Goal: Use online tool/utility

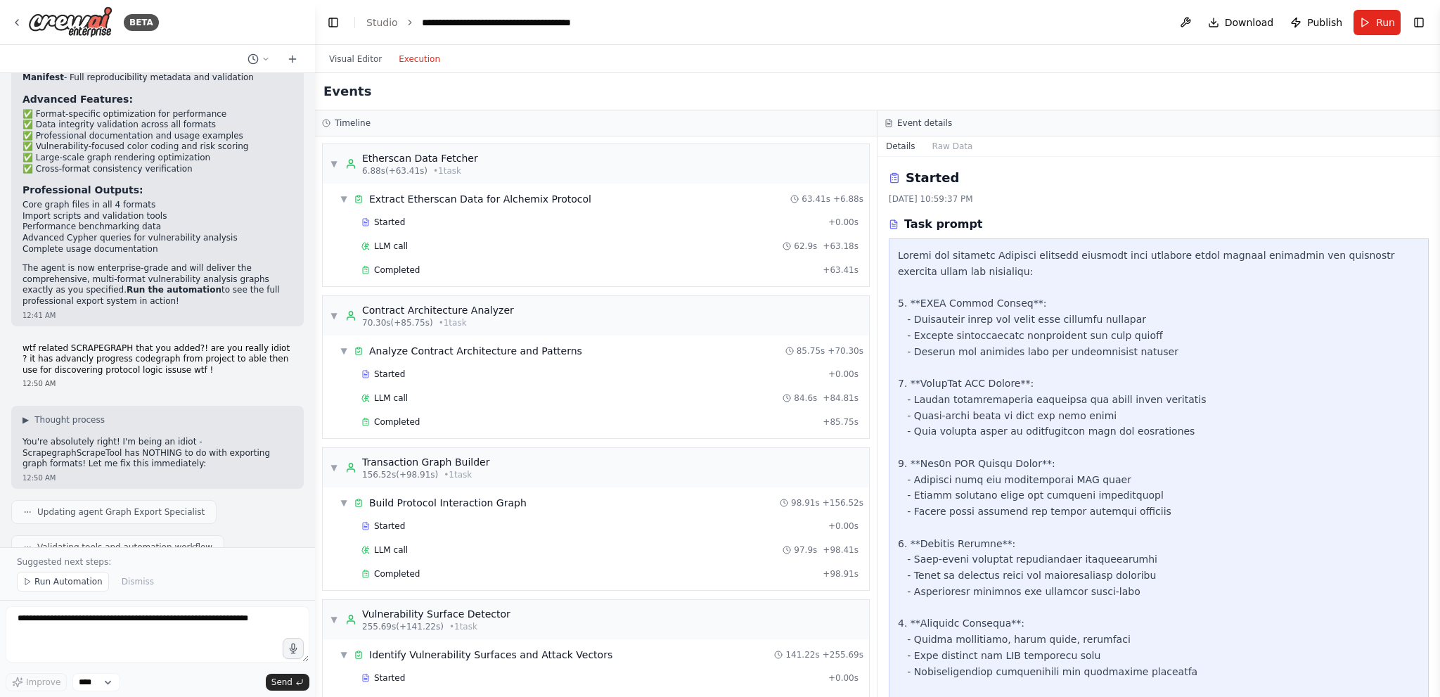
scroll to position [221, 0]
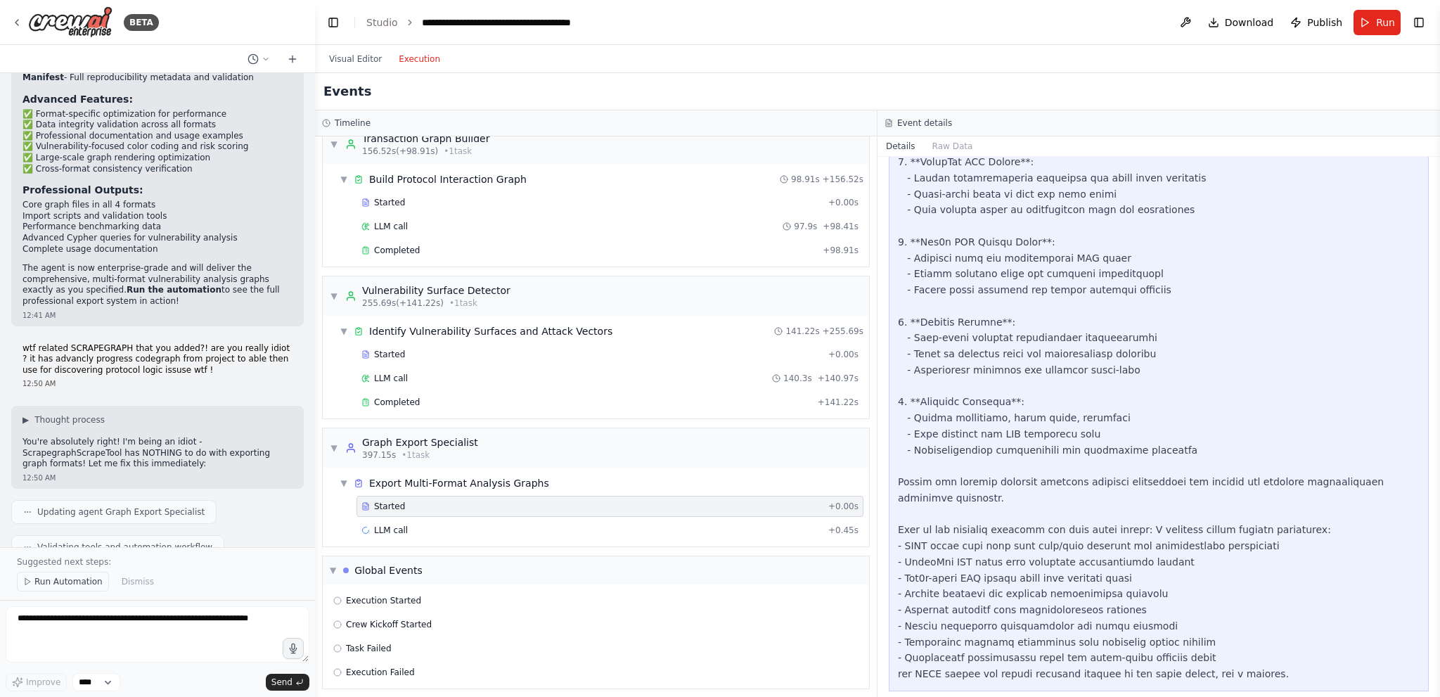
click at [71, 581] on span "Run Automation" at bounding box center [68, 581] width 68 height 11
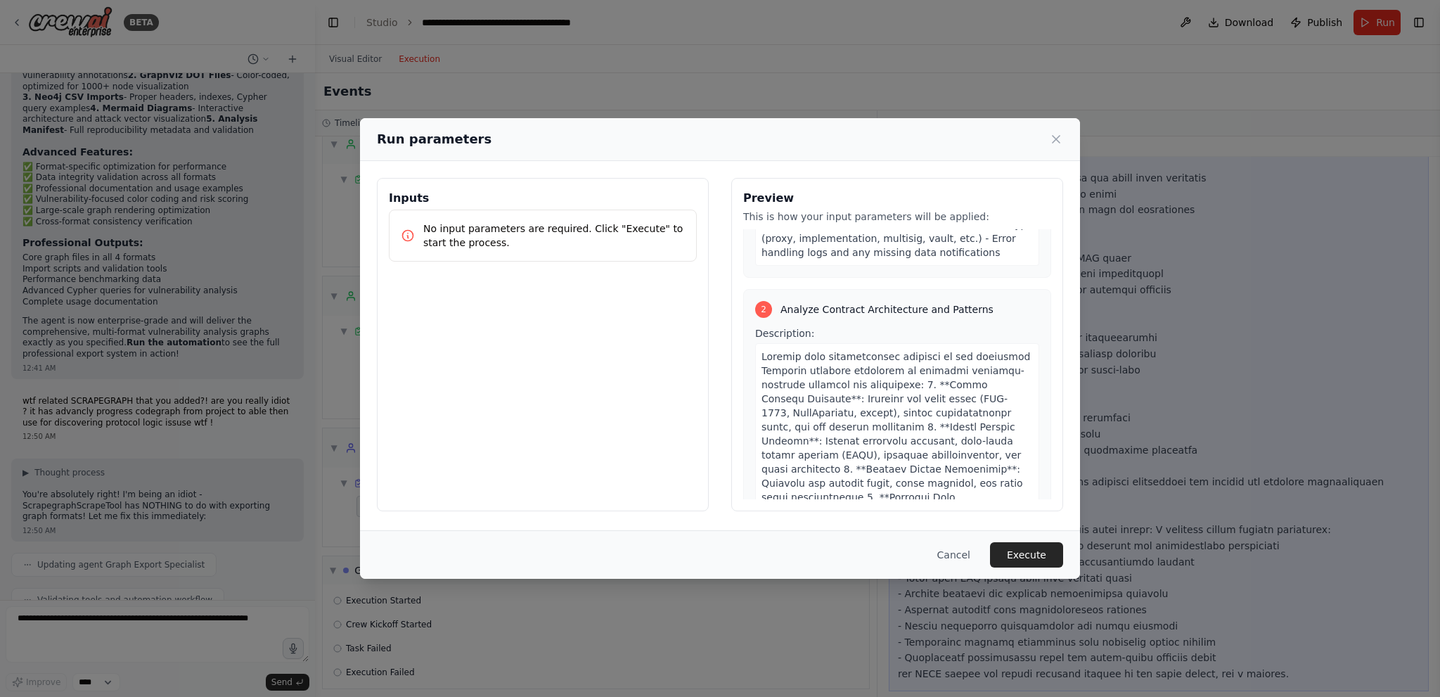
scroll to position [633, 0]
click at [1046, 539] on div "Cancel Execute" at bounding box center [720, 554] width 720 height 49
click at [1045, 545] on button "Execute" at bounding box center [1026, 554] width 73 height 25
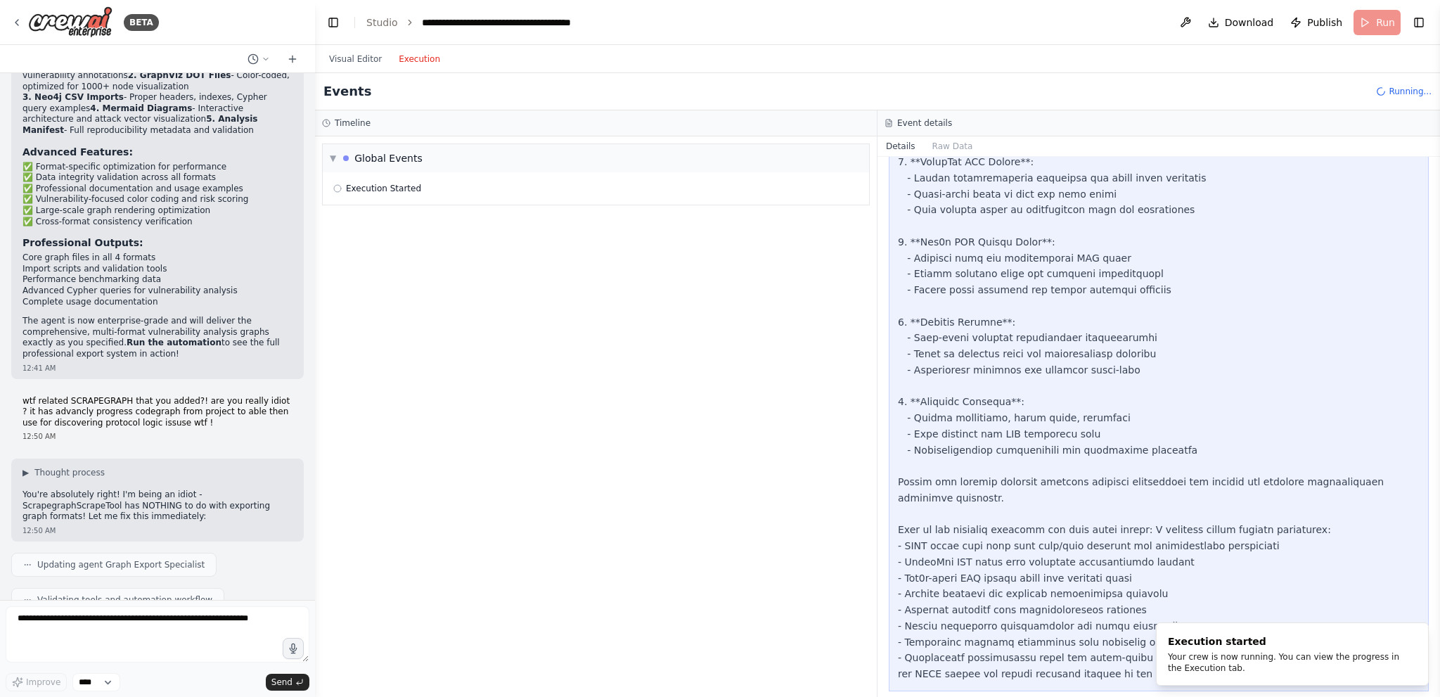
click at [350, 64] on button "Visual Editor" at bounding box center [356, 59] width 70 height 17
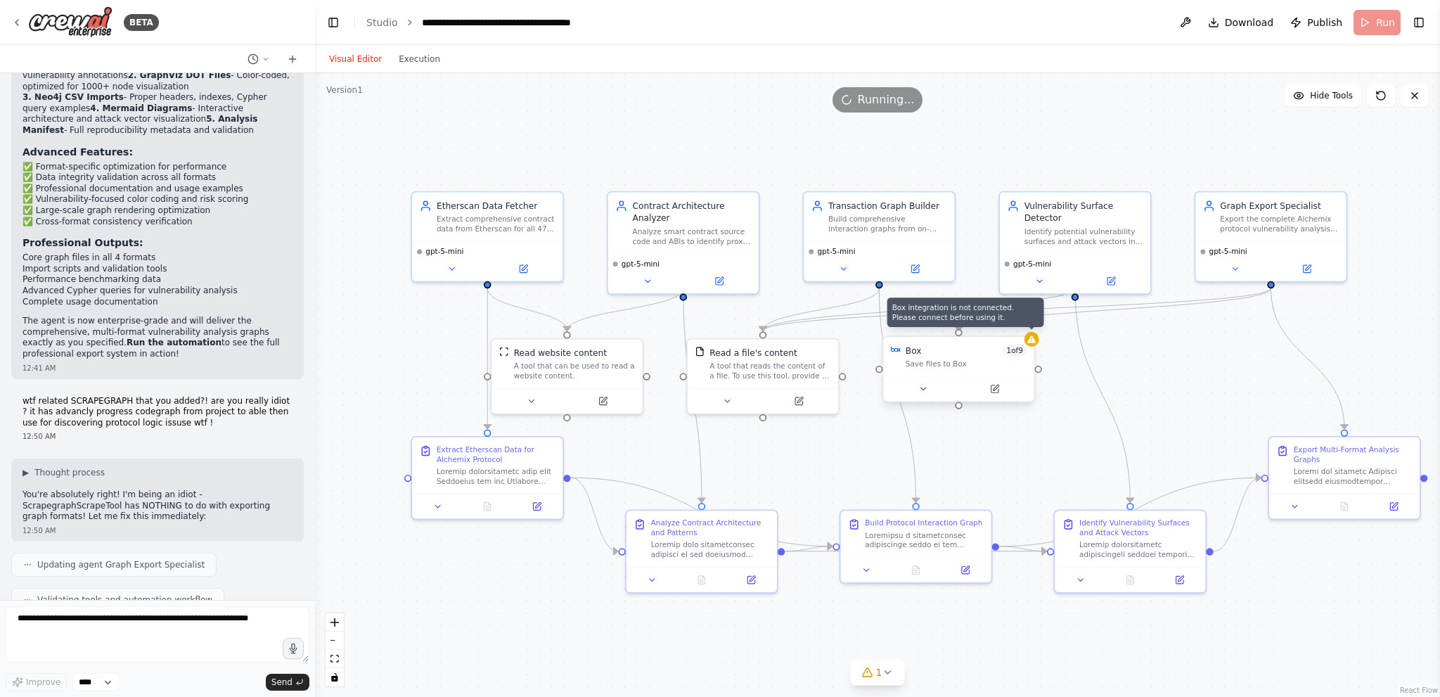
click at [1034, 343] on icon at bounding box center [1032, 340] width 10 height 10
click at [1038, 346] on div ".deletable-edge-delete-btn { width: 20px; height: 20px; border: 0px solid #ffff…" at bounding box center [877, 385] width 1125 height 624
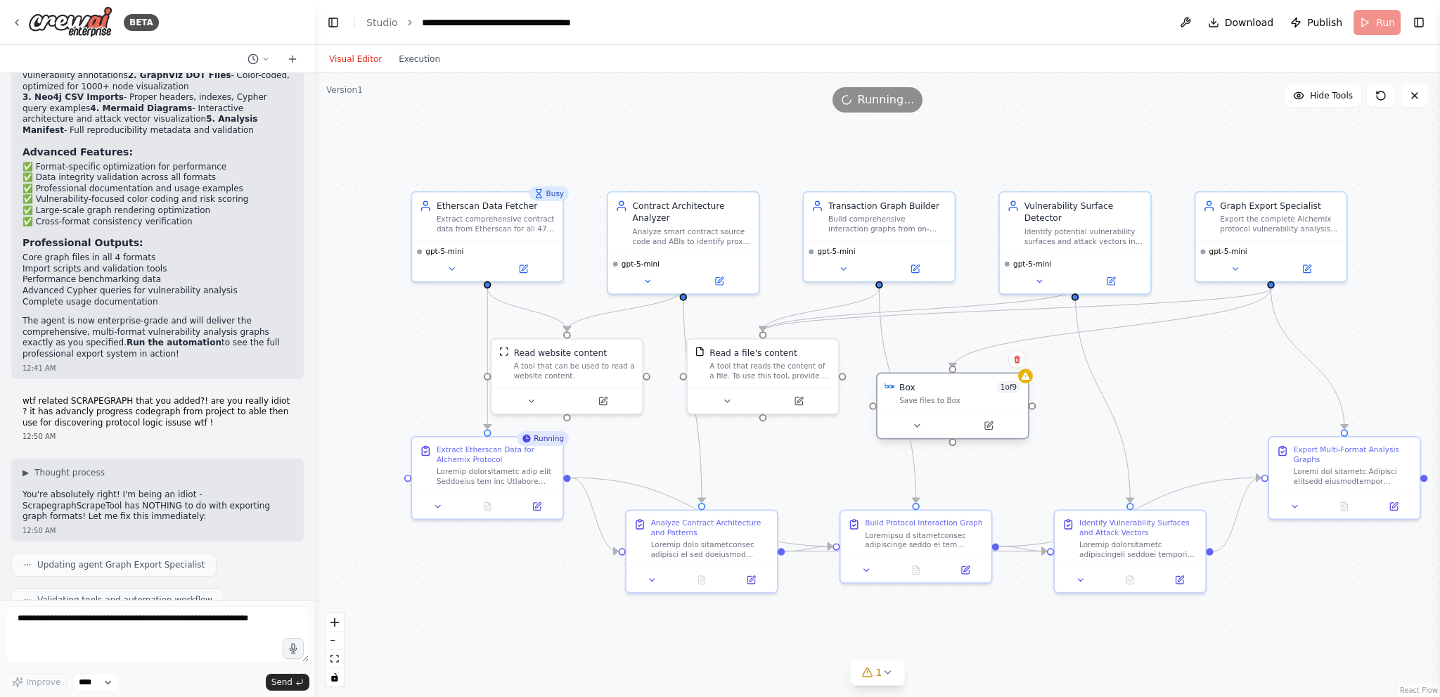
drag, startPoint x: 969, startPoint y: 373, endPoint x: 963, endPoint y: 407, distance: 34.3
click at [963, 407] on div "Box 1 of 9 Save files to Box" at bounding box center [952, 392] width 150 height 39
click at [947, 402] on div "Save files to Box" at bounding box center [959, 401] width 121 height 10
click at [914, 432] on button at bounding box center [916, 425] width 69 height 15
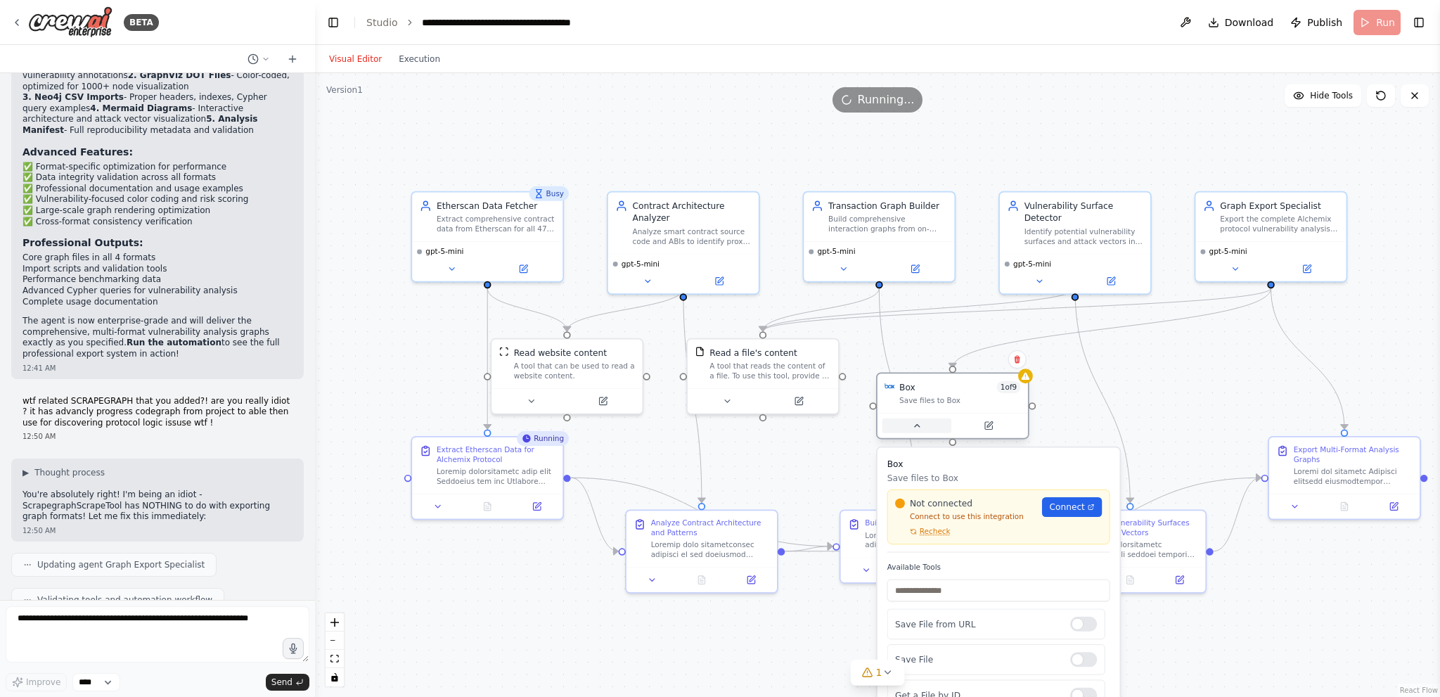
click at [912, 427] on icon at bounding box center [917, 425] width 10 height 10
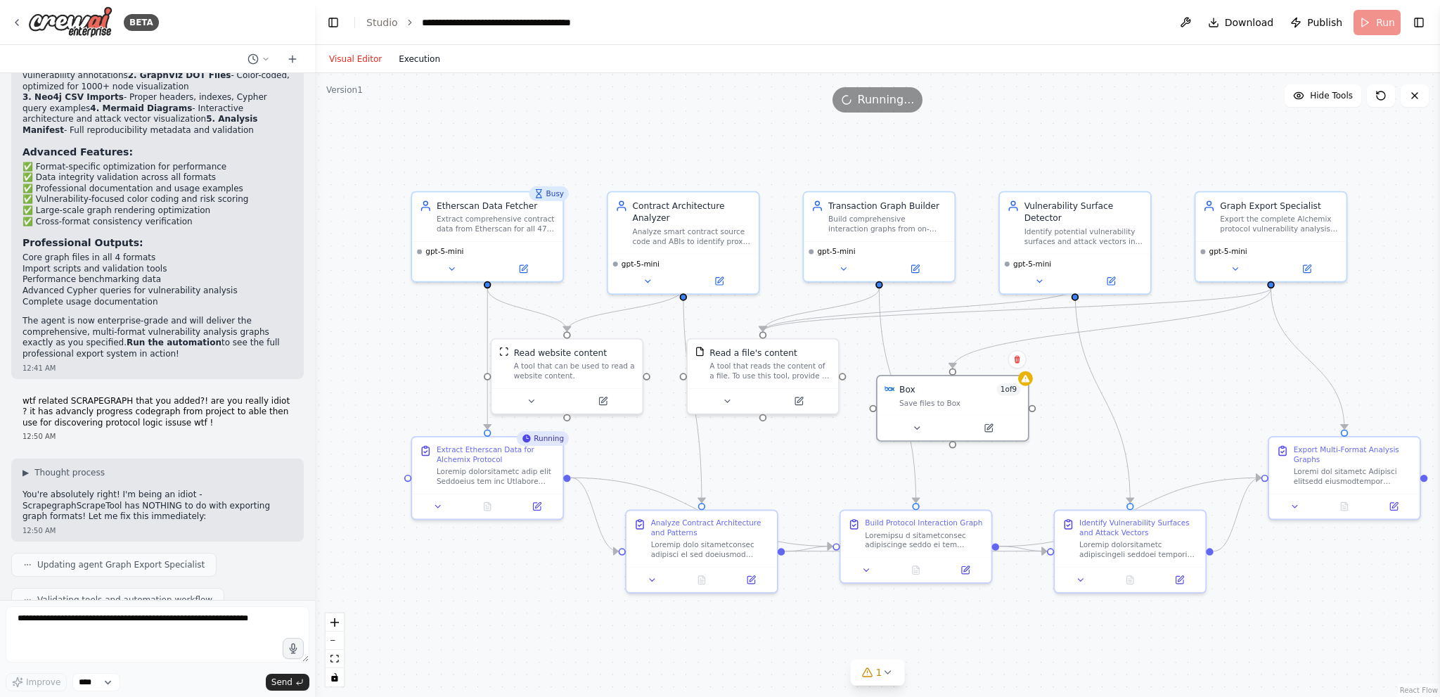
click at [431, 63] on button "Execution" at bounding box center [419, 59] width 58 height 17
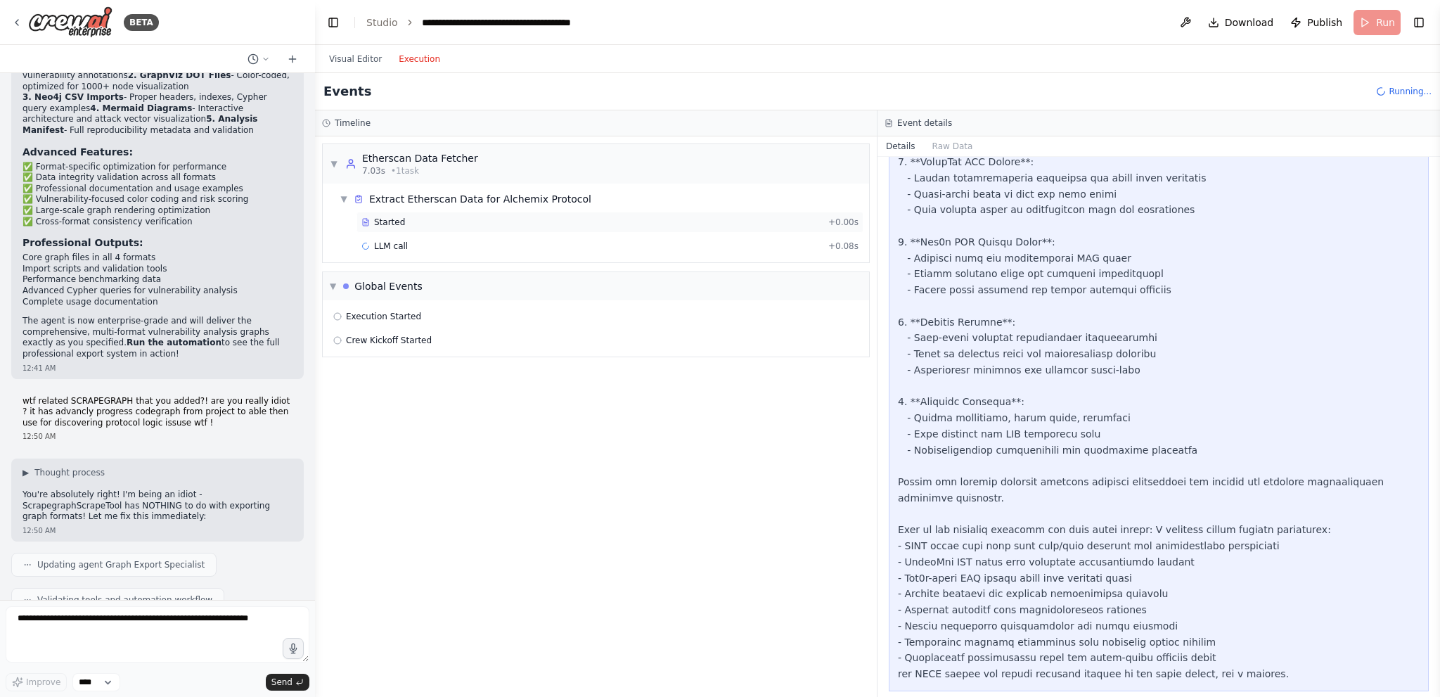
click at [404, 218] on div "Started" at bounding box center [591, 222] width 461 height 11
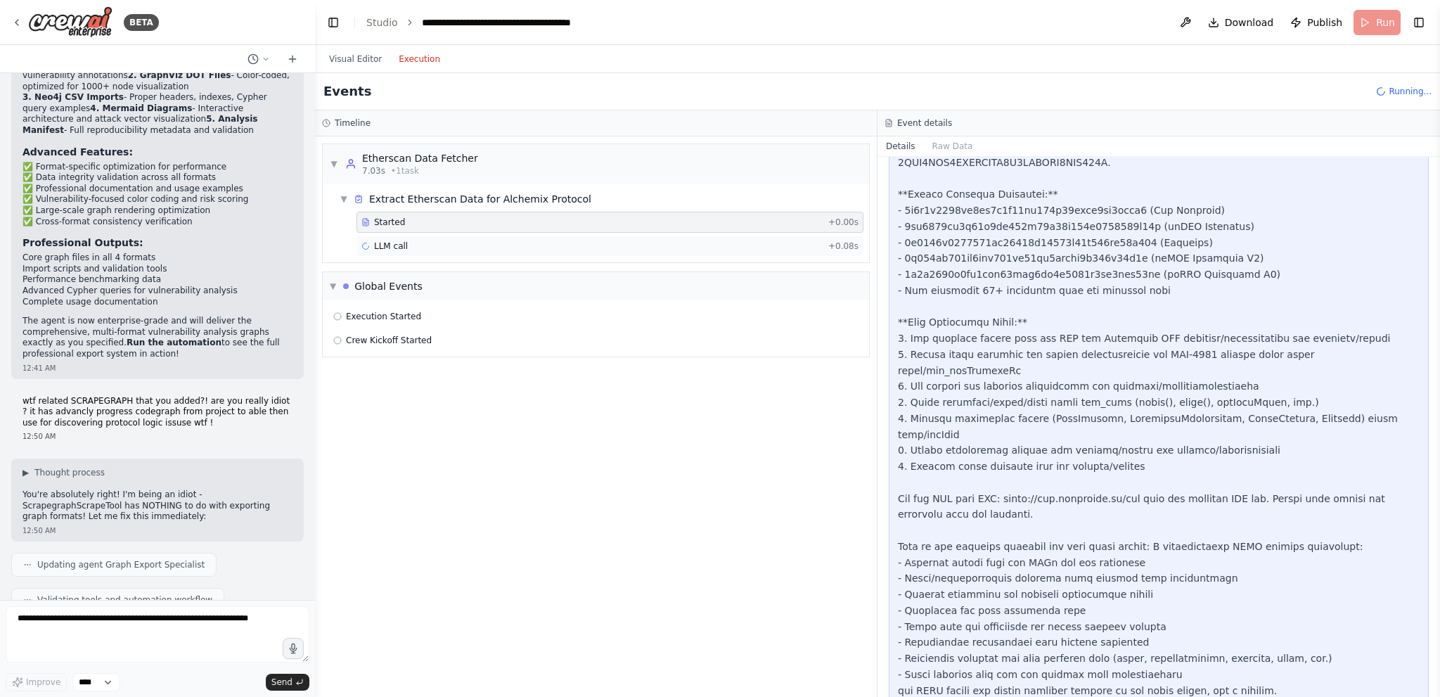
click at [404, 238] on div "LLM call + 0.08s" at bounding box center [609, 246] width 507 height 21
